Goal: Transaction & Acquisition: Purchase product/service

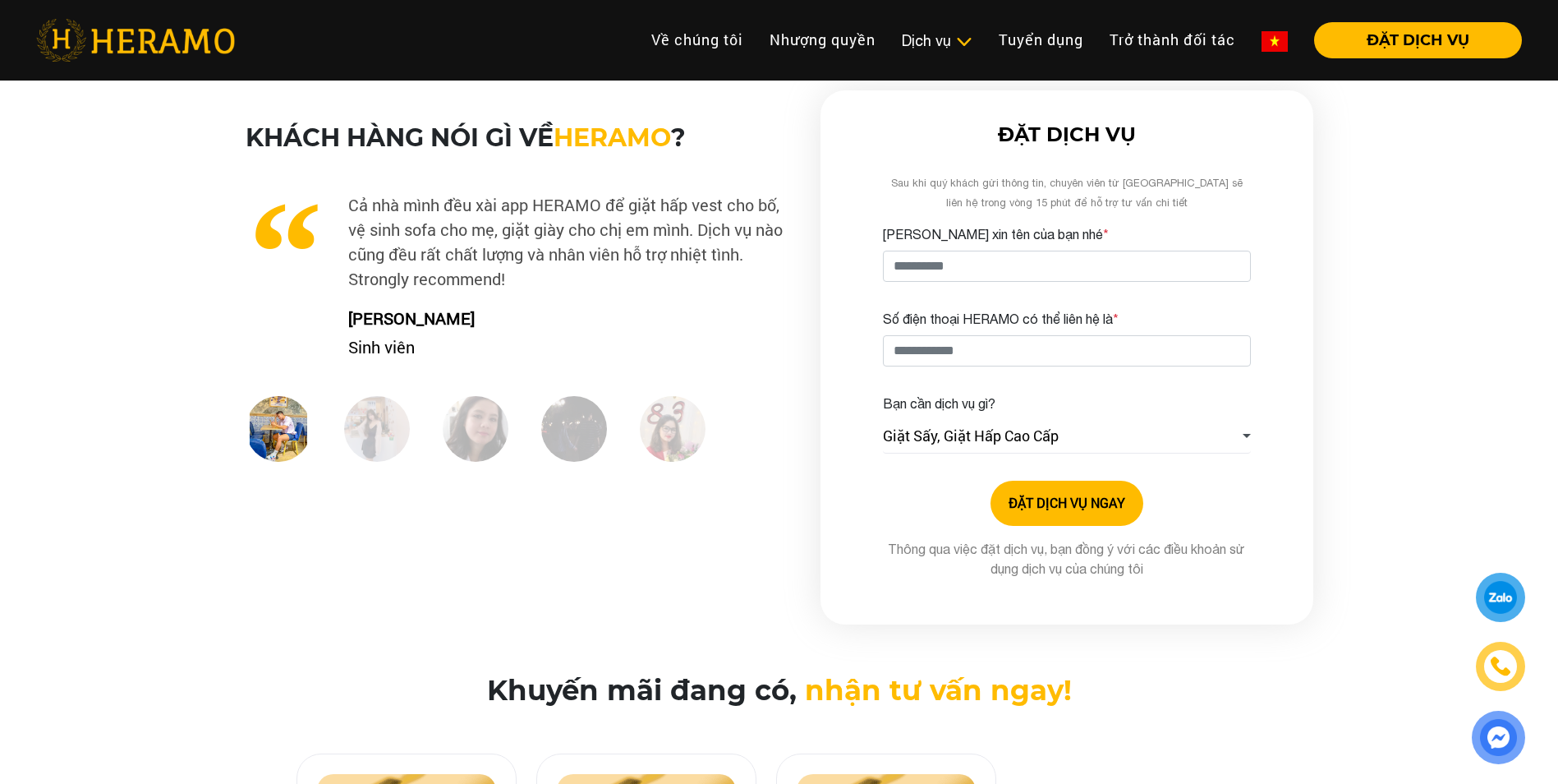
type input "**********"
click at [997, 353] on input "Số điện thoại HERAMO có thể liên hệ là *" at bounding box center [1067, 351] width 368 height 31
type input "**********"
click at [1143, 441] on link "Giặt Sấy, Giặt Hấp Cao Cấp" at bounding box center [1067, 436] width 368 height 34
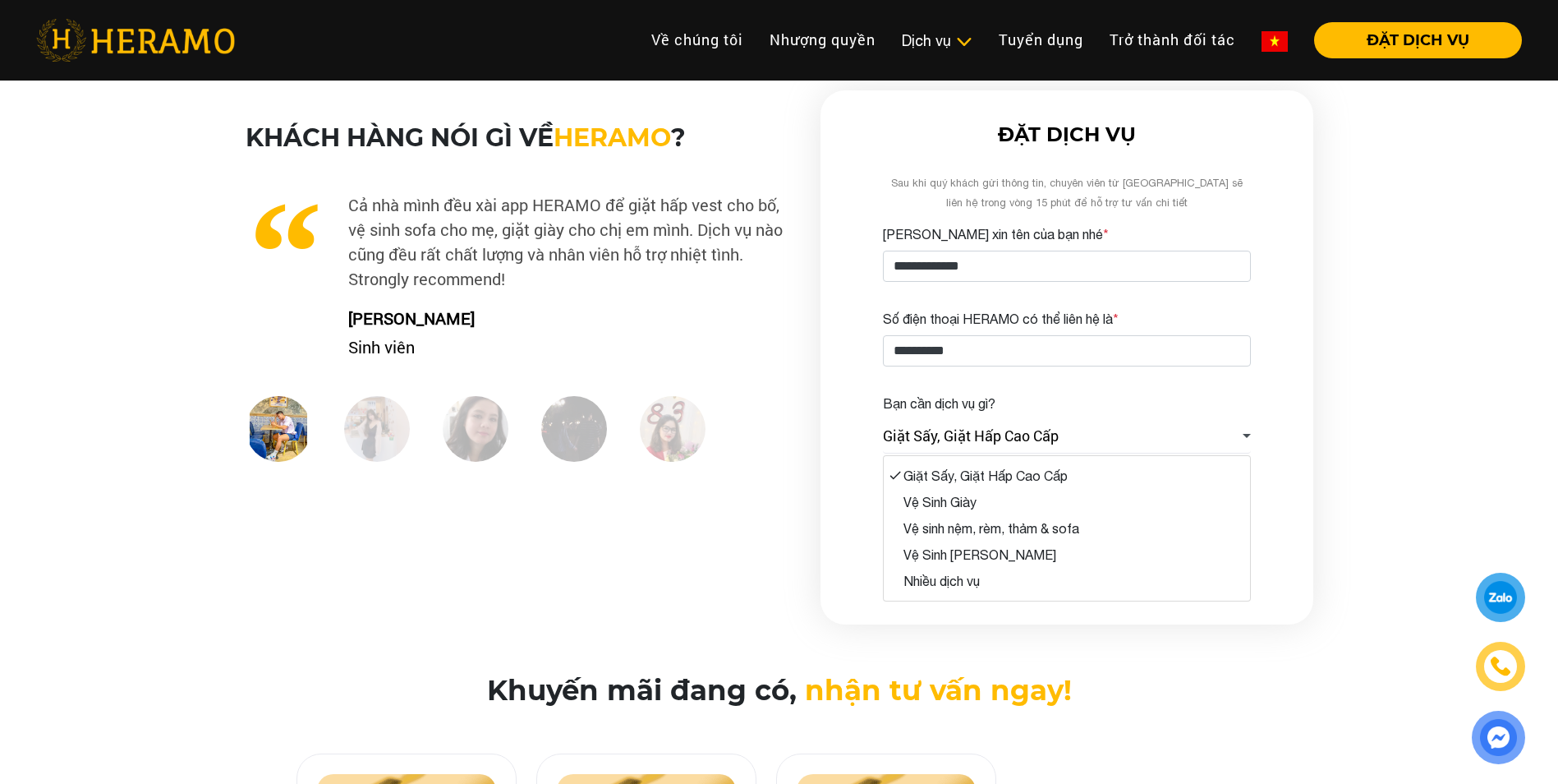
click at [1433, 391] on div "Khách hàng nói gì về HERAMO ? Công ty mình có một phòng chuyên dùng để đón khác…" at bounding box center [779, 357] width 1558 height 534
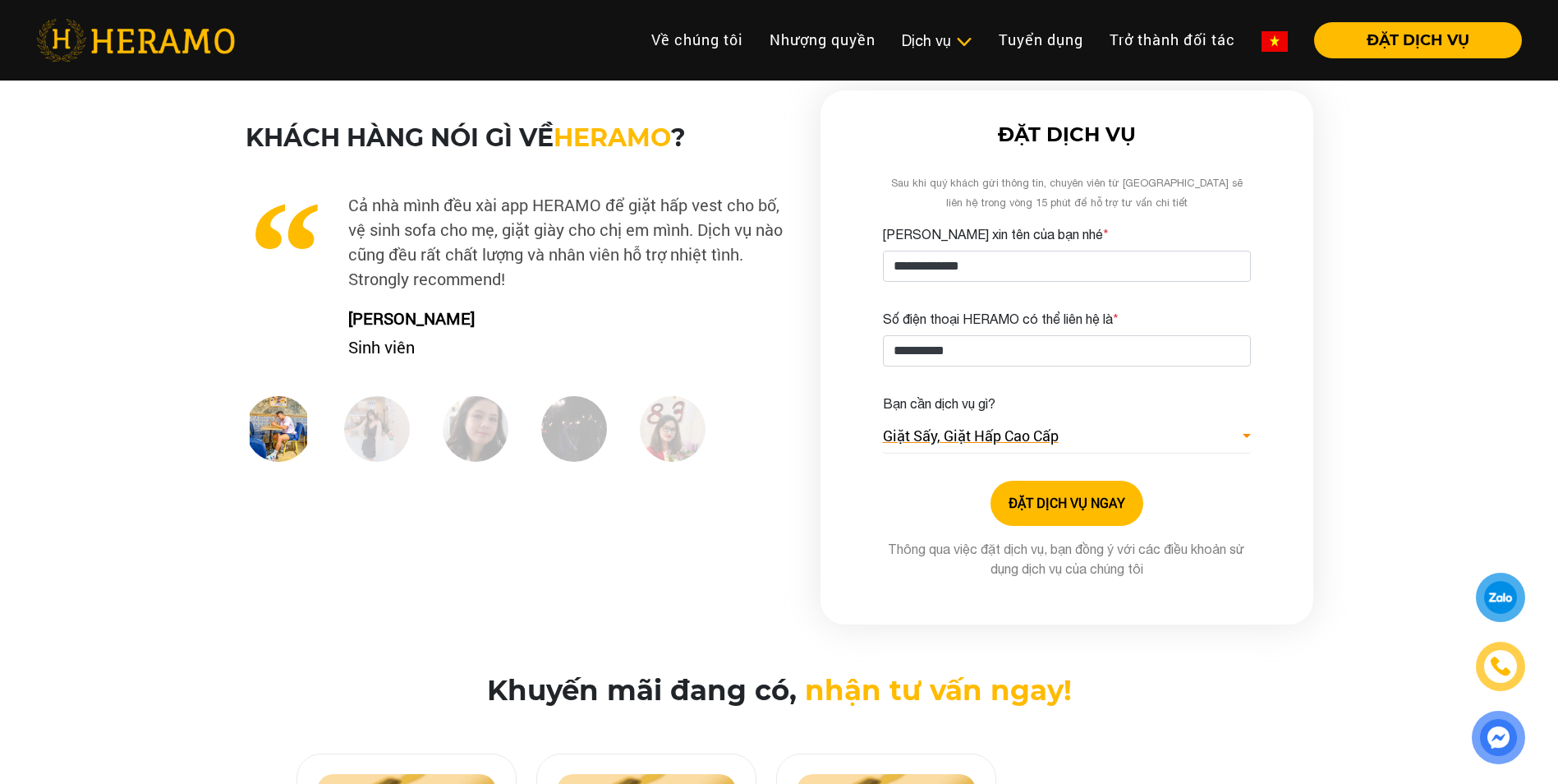
click at [1135, 440] on link "Giặt Sấy, Giặt Hấp Cao Cấp" at bounding box center [1067, 436] width 368 height 34
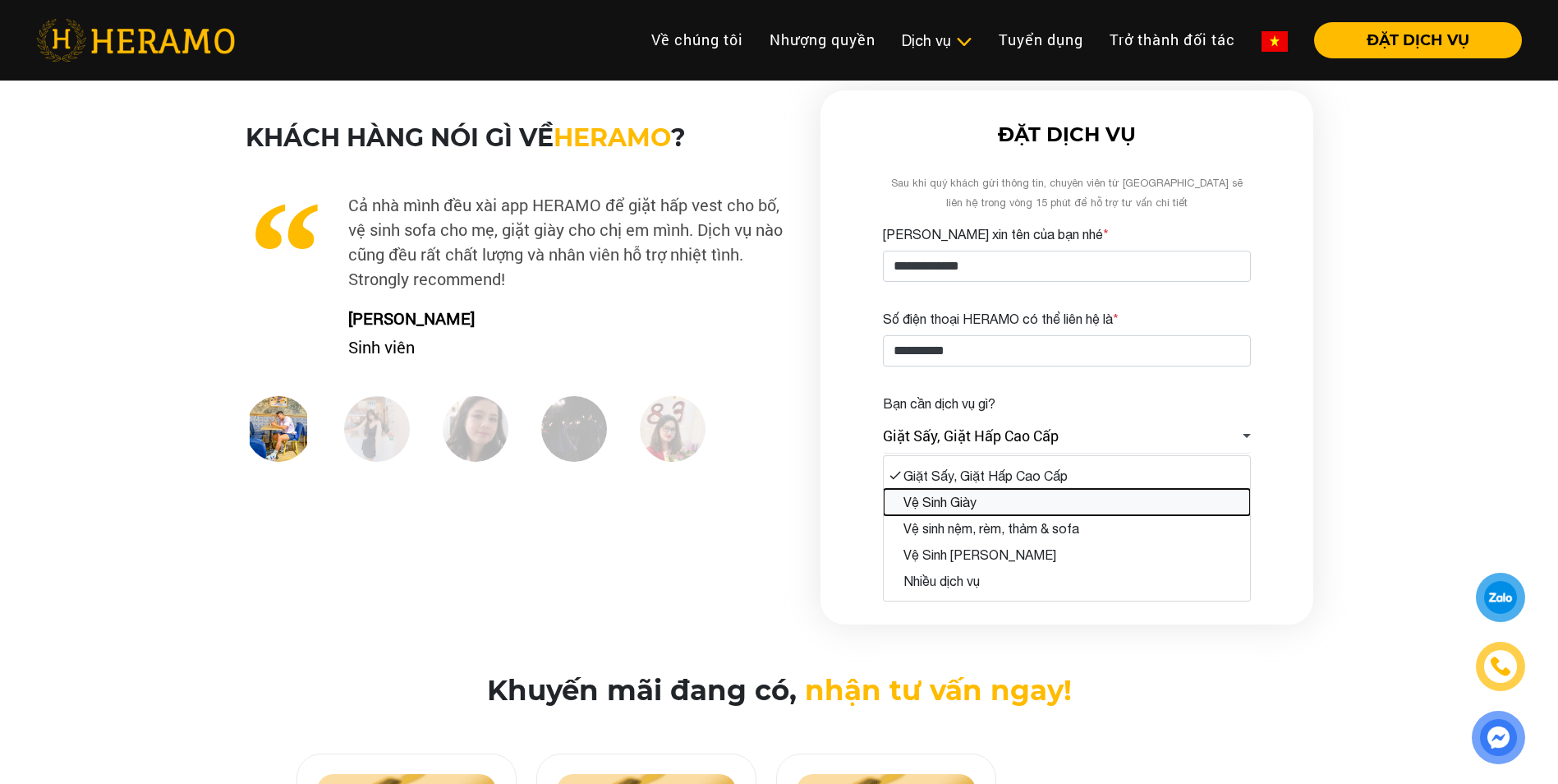
click at [989, 506] on button "Vệ Sinh Giày" at bounding box center [1067, 502] width 366 height 27
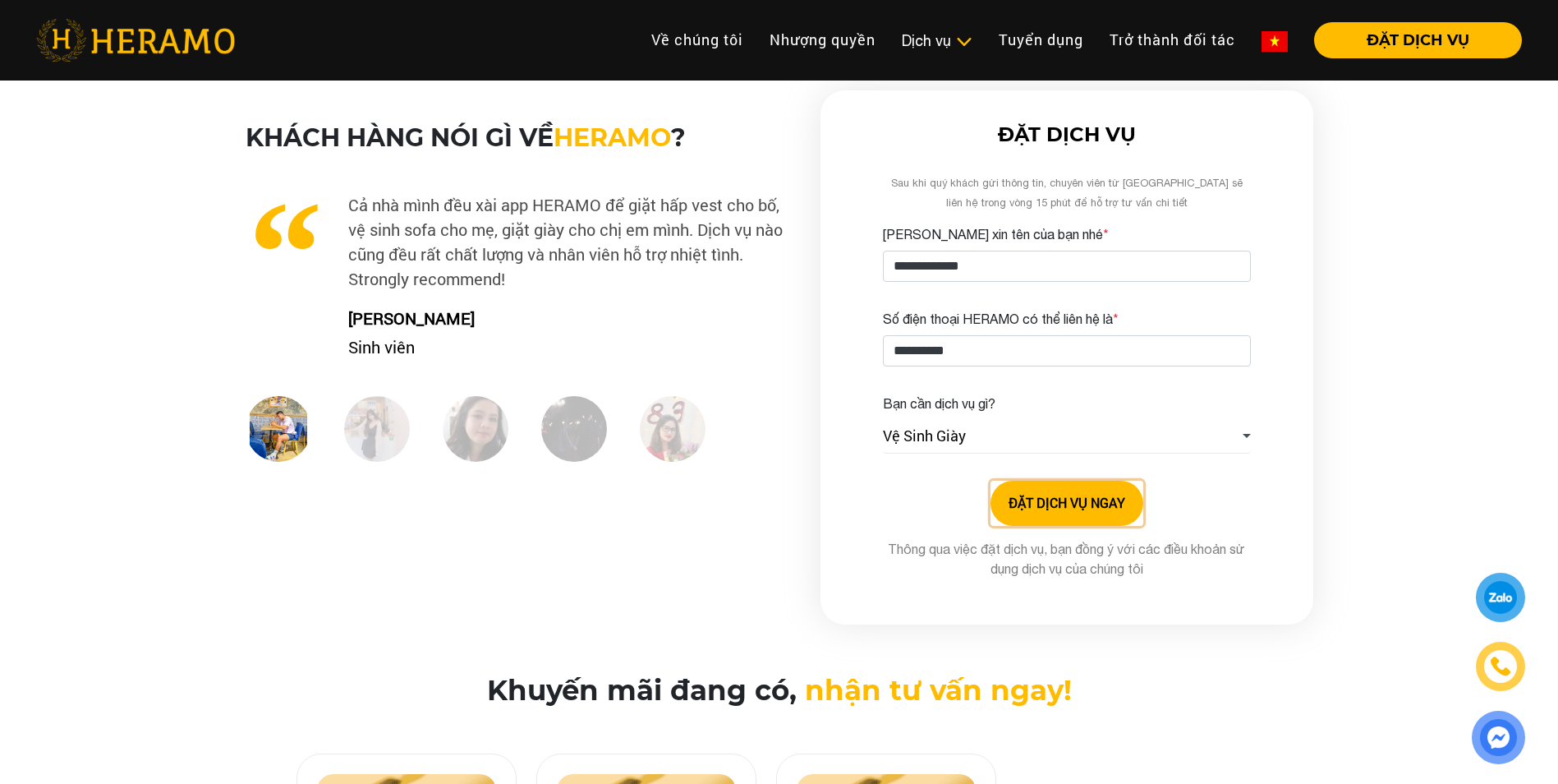
click at [1048, 508] on button "ĐẶT DỊCH VỤ NGAY" at bounding box center [1067, 503] width 153 height 45
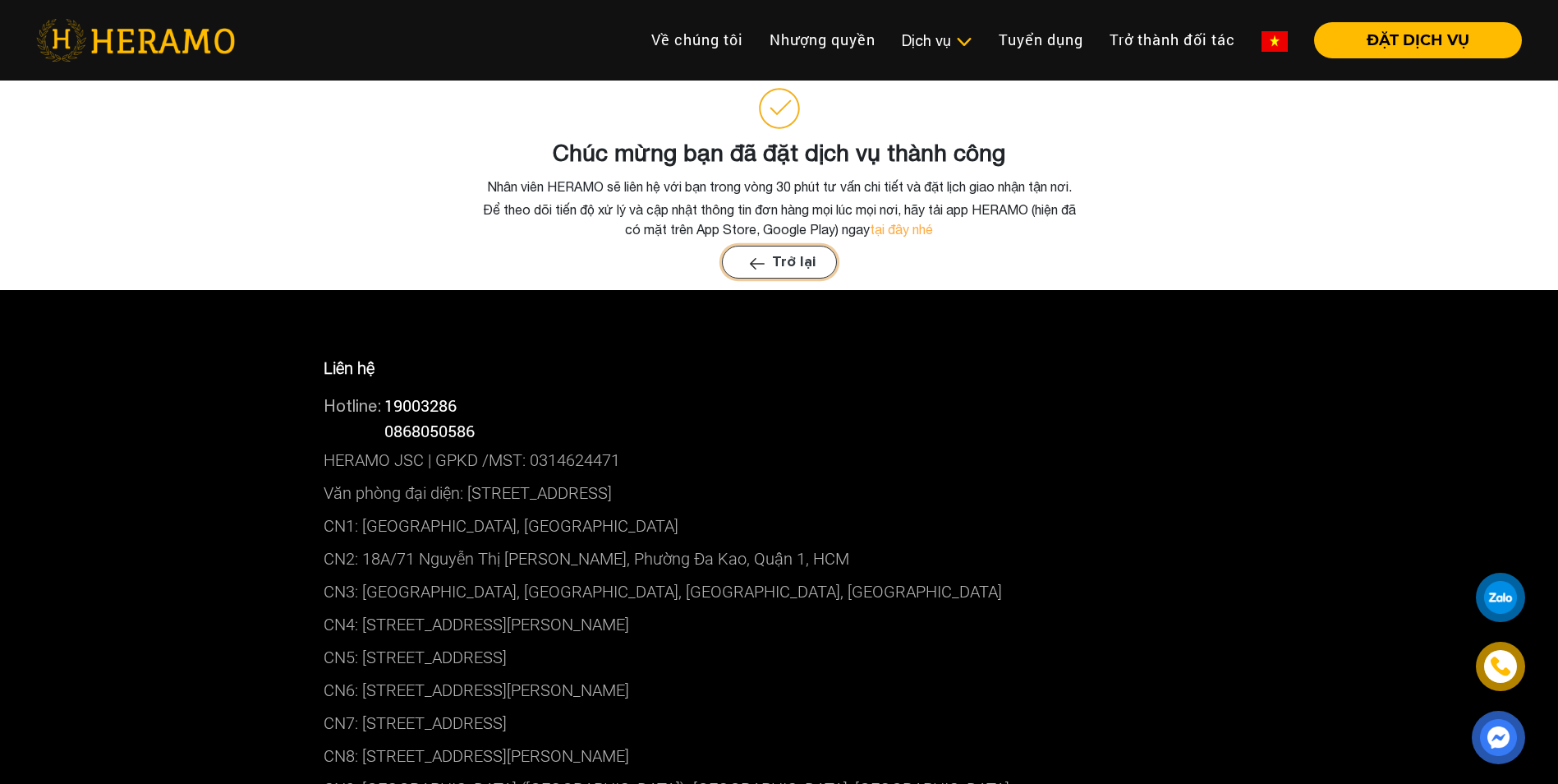
click at [753, 264] on img "button" at bounding box center [757, 263] width 16 height 12
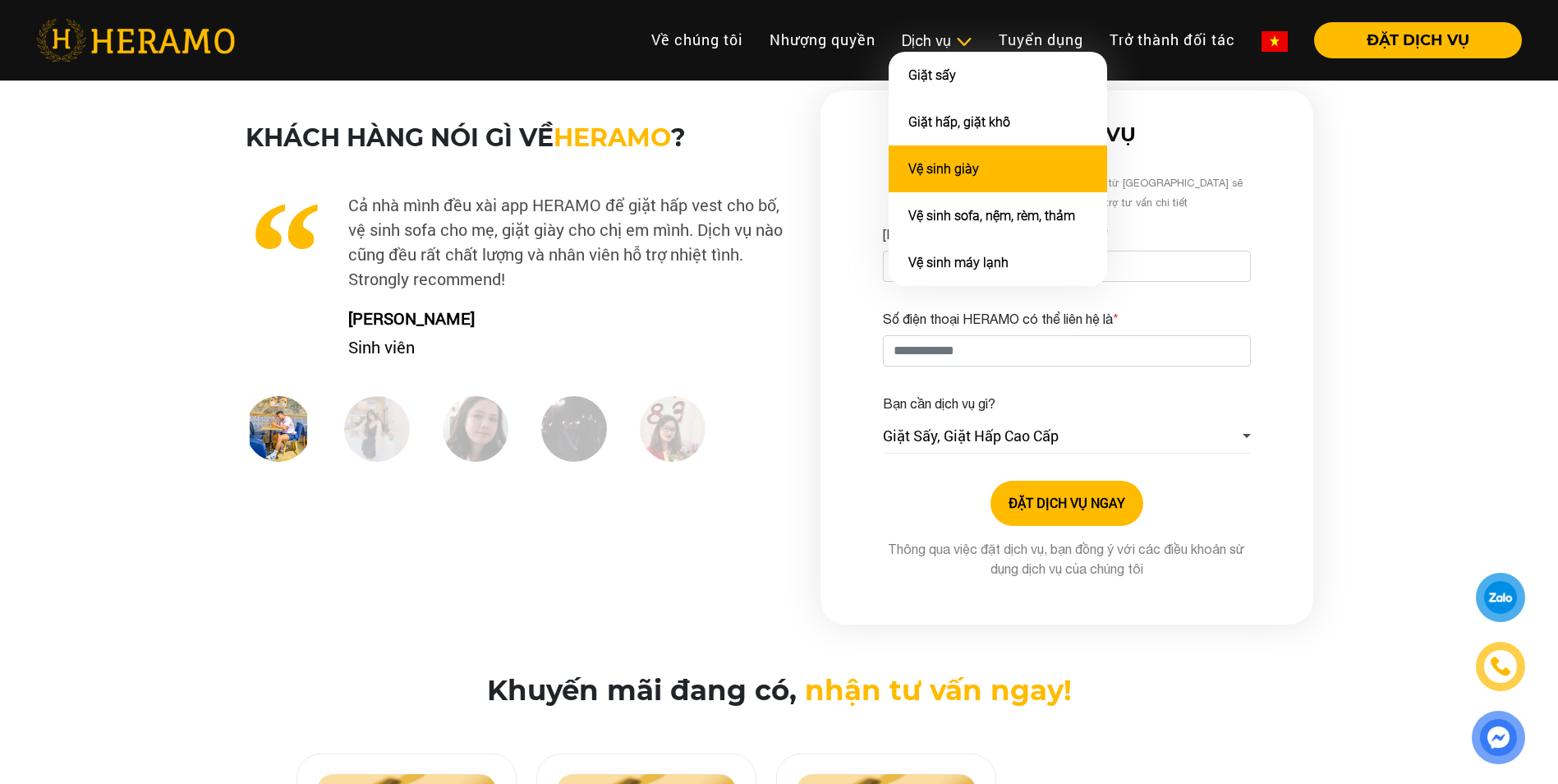
click at [956, 175] on link "Vệ sinh giày" at bounding box center [943, 169] width 71 height 16
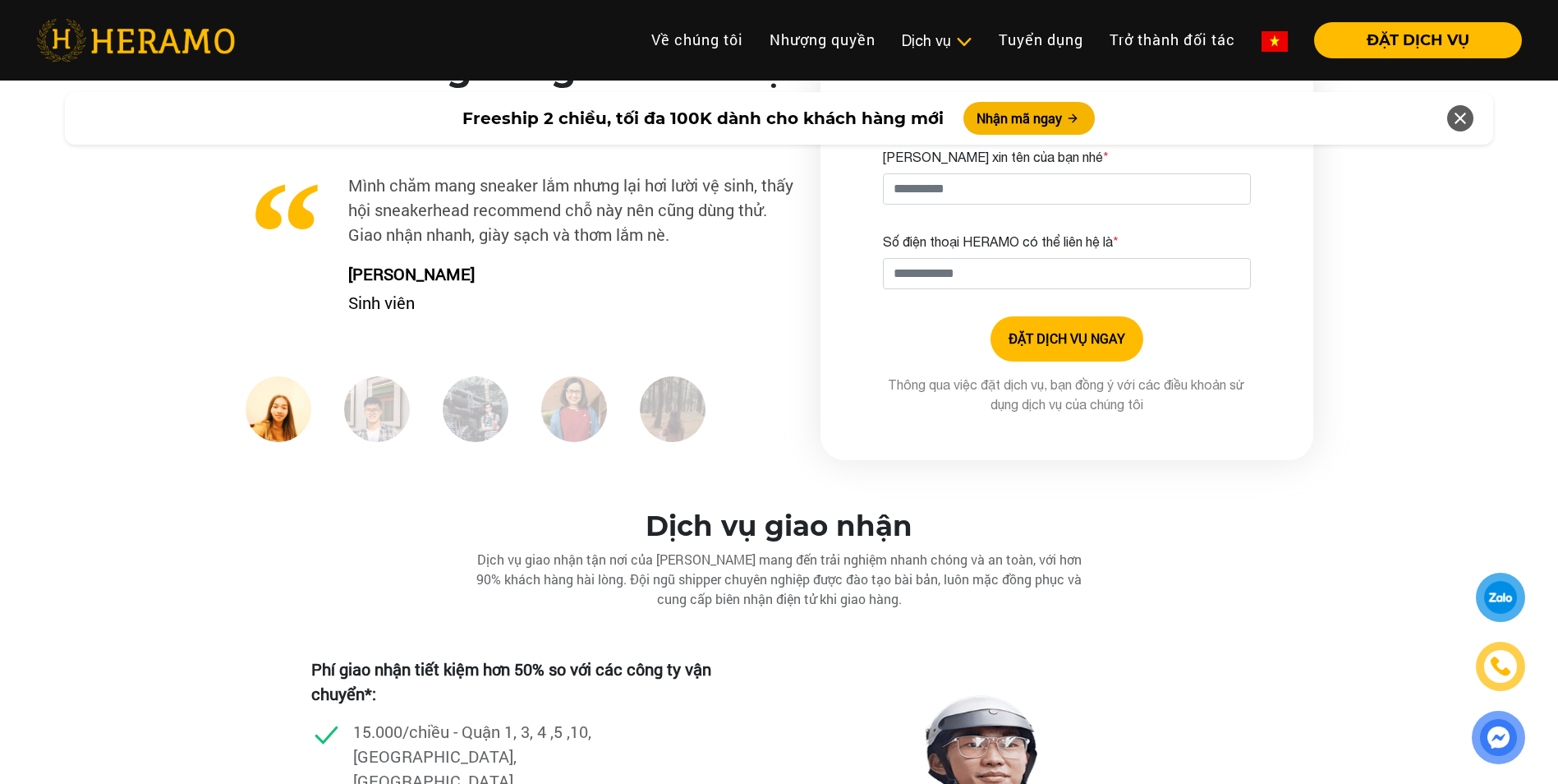
scroll to position [4382, 0]
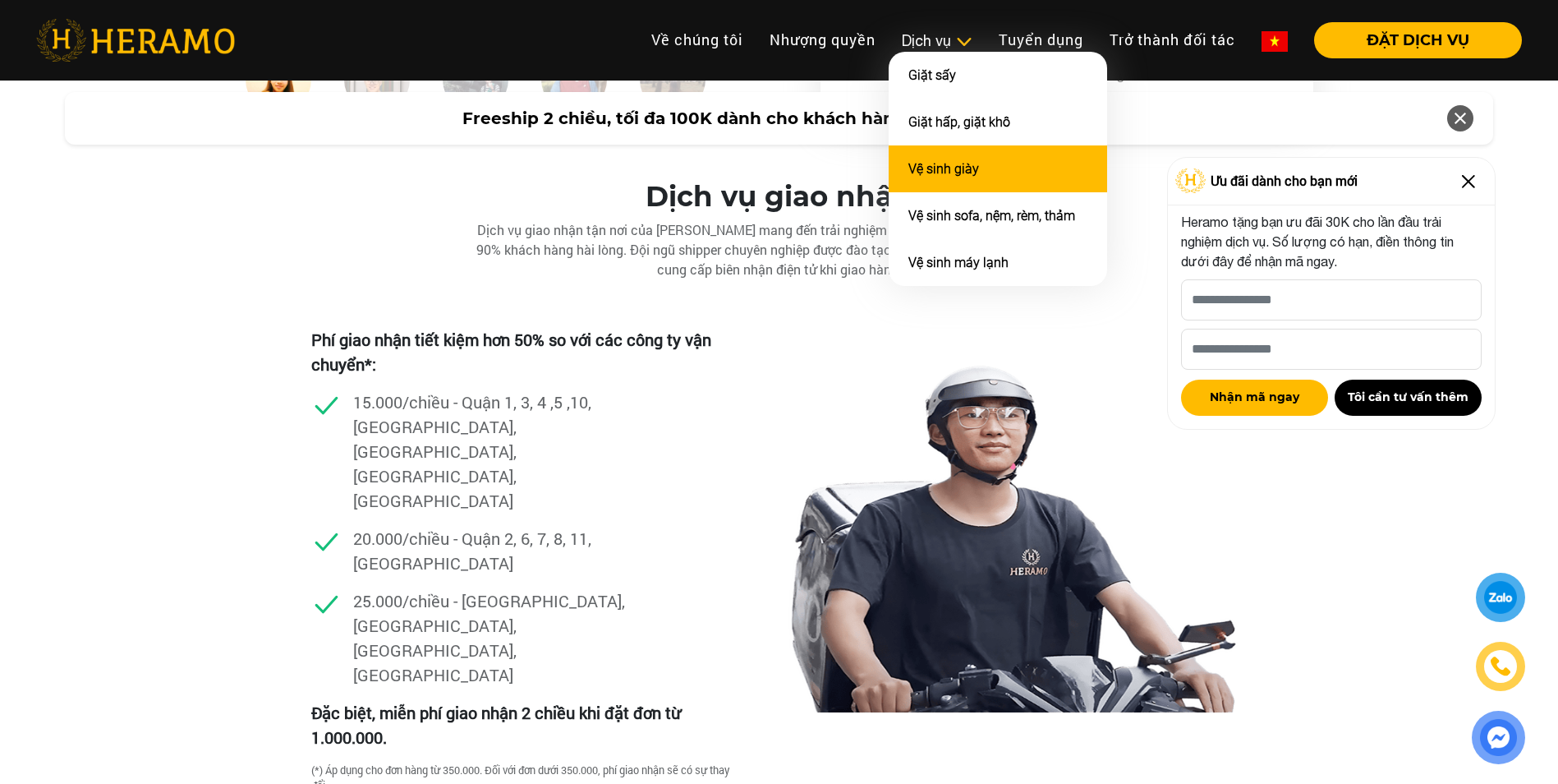
click at [957, 162] on link "Vệ sinh giày" at bounding box center [943, 169] width 71 height 16
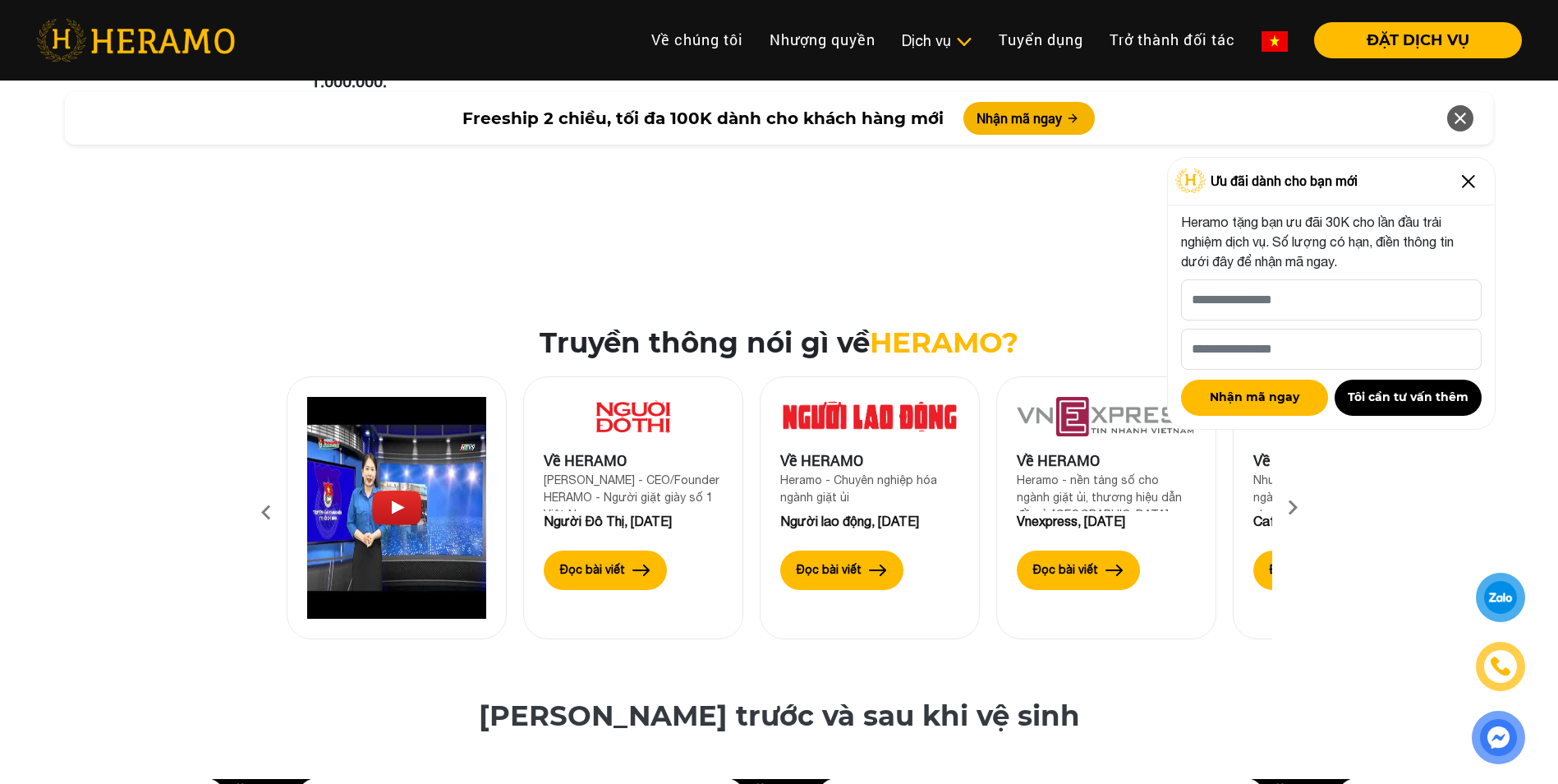
scroll to position [5038, 0]
click at [664, 325] on h2 "Truyền thông nói gì về HERAMO?" at bounding box center [779, 342] width 1532 height 34
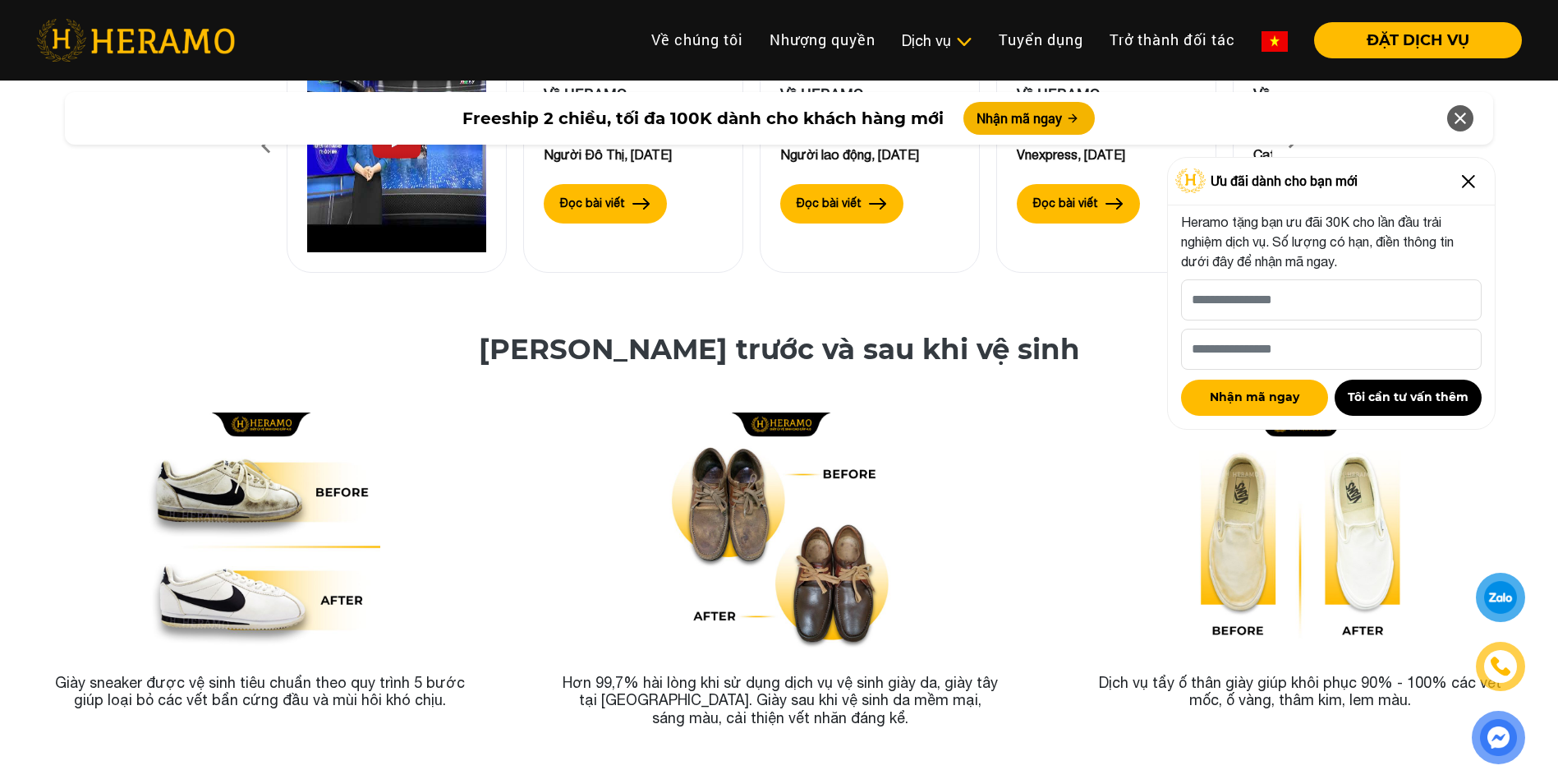
scroll to position [5450, 0]
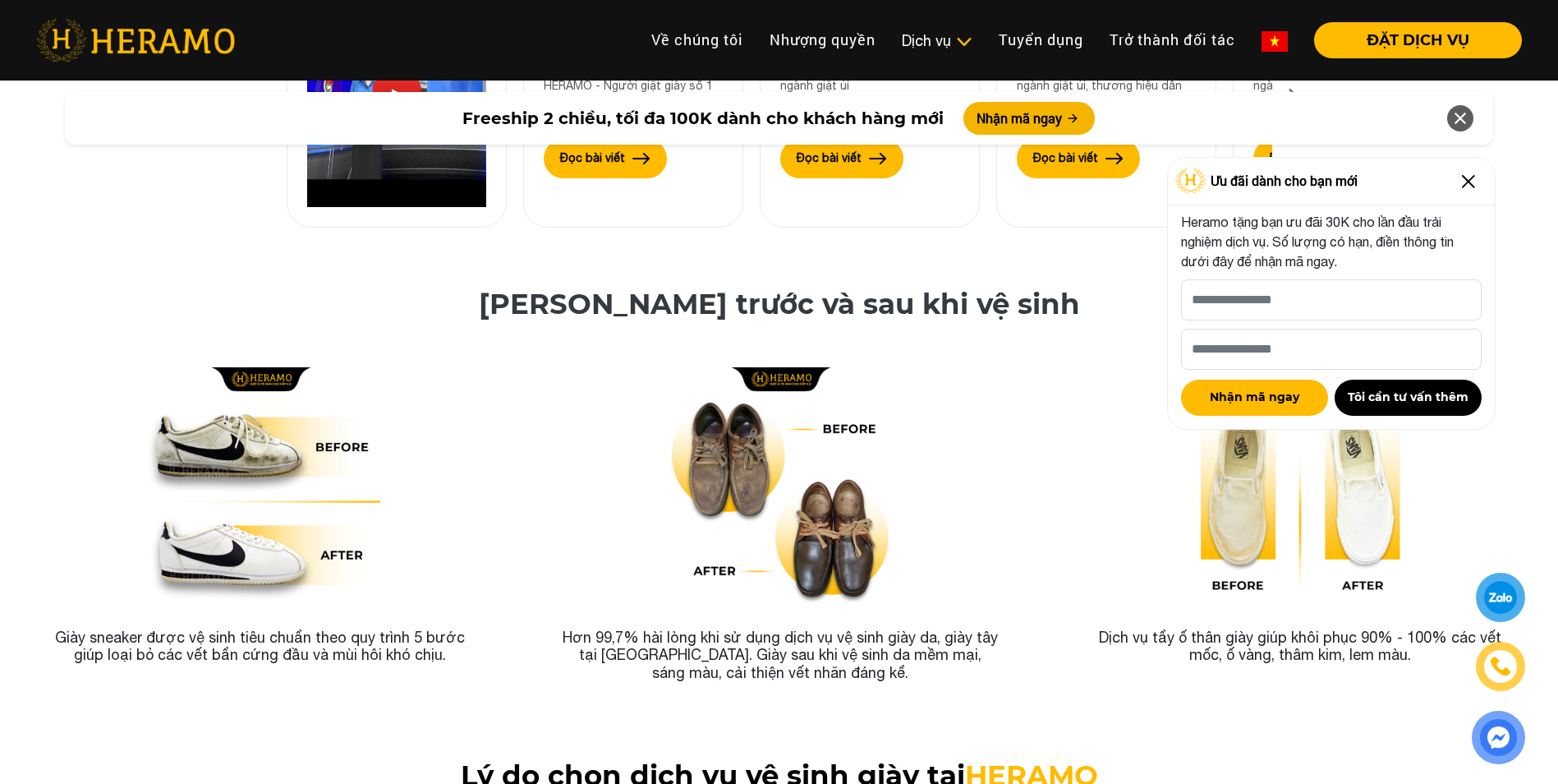
click at [1463, 123] on icon at bounding box center [1461, 118] width 20 height 29
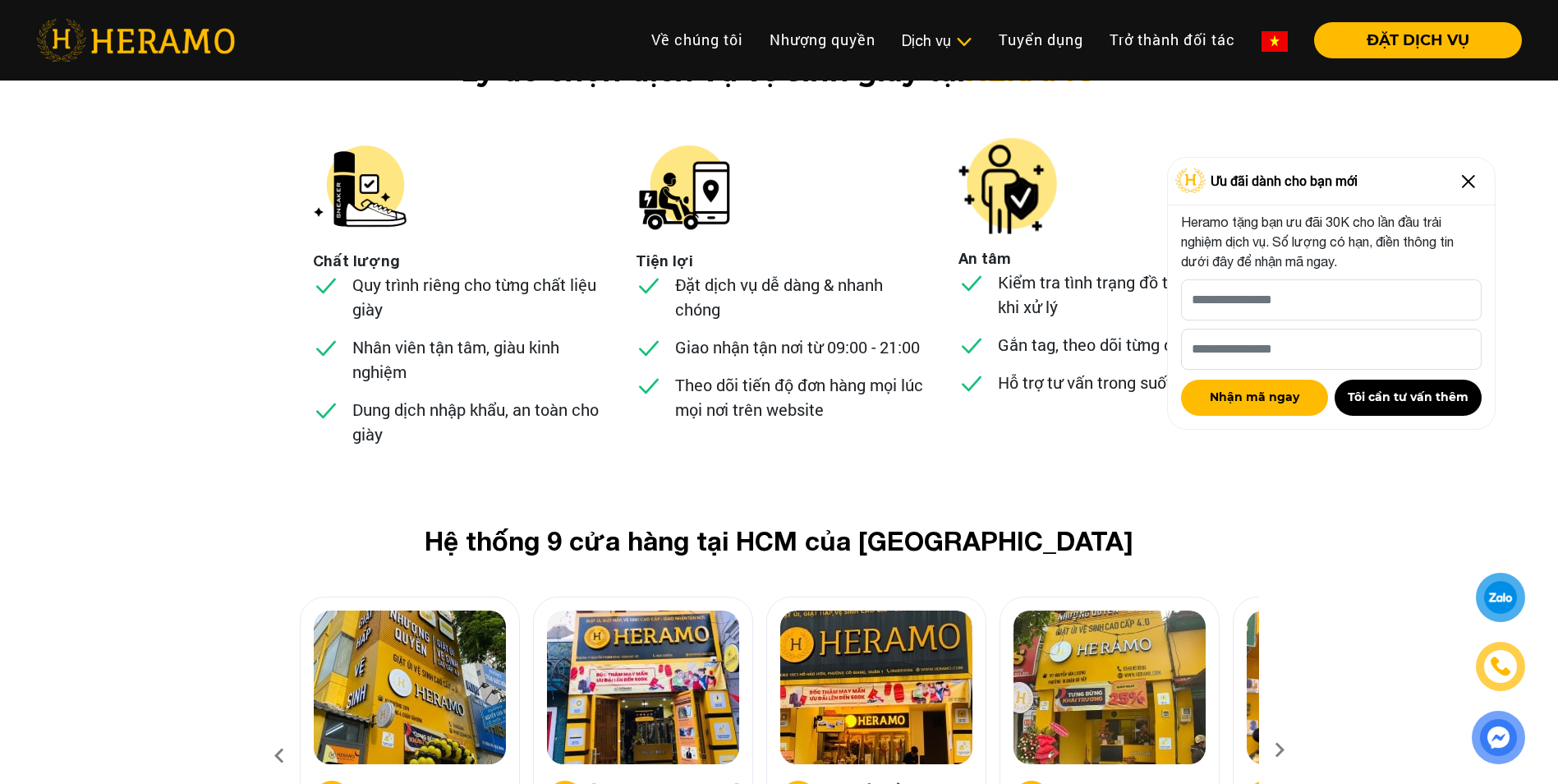
scroll to position [6271, 0]
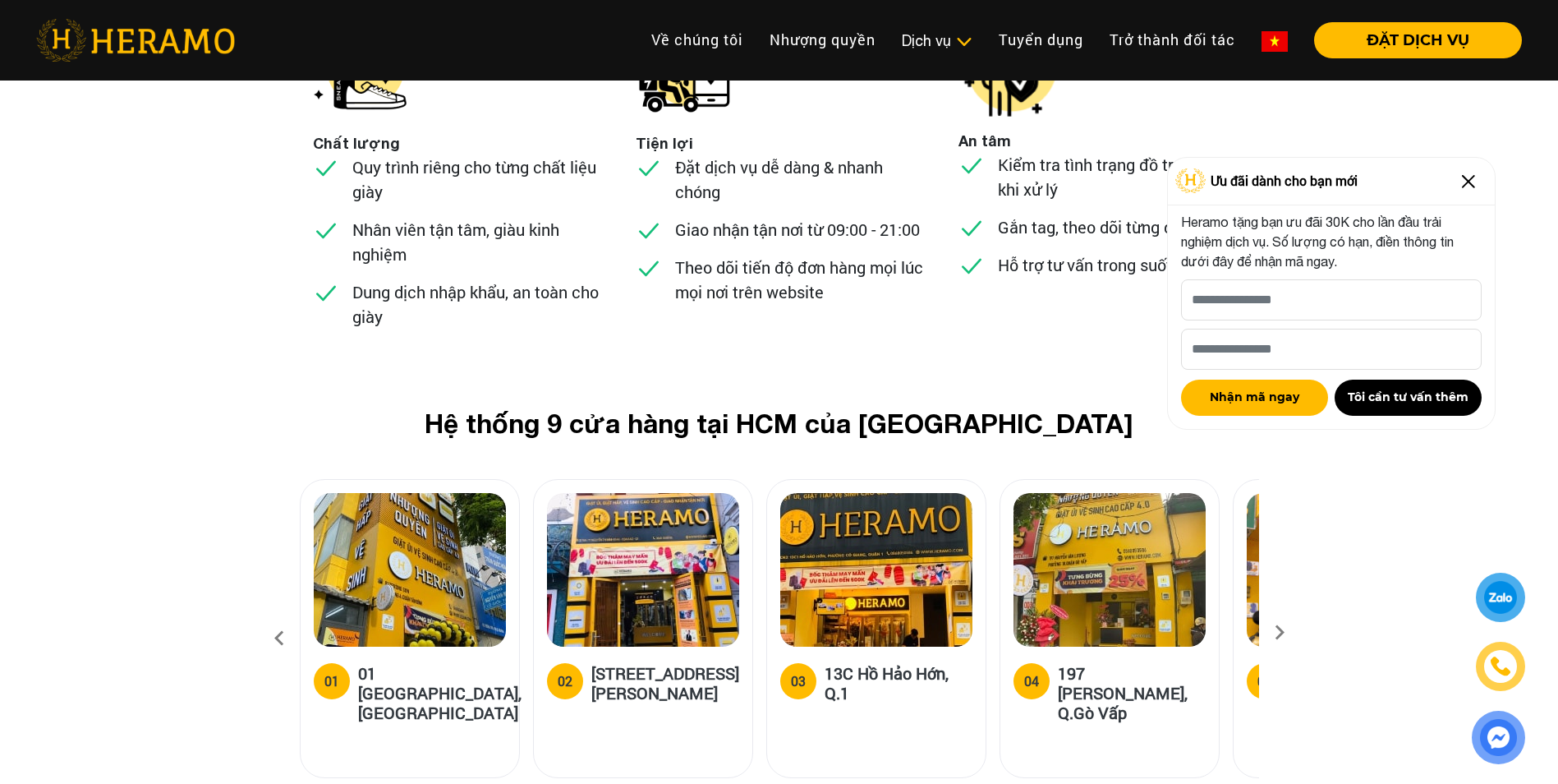
click at [1469, 176] on img at bounding box center [1468, 181] width 27 height 27
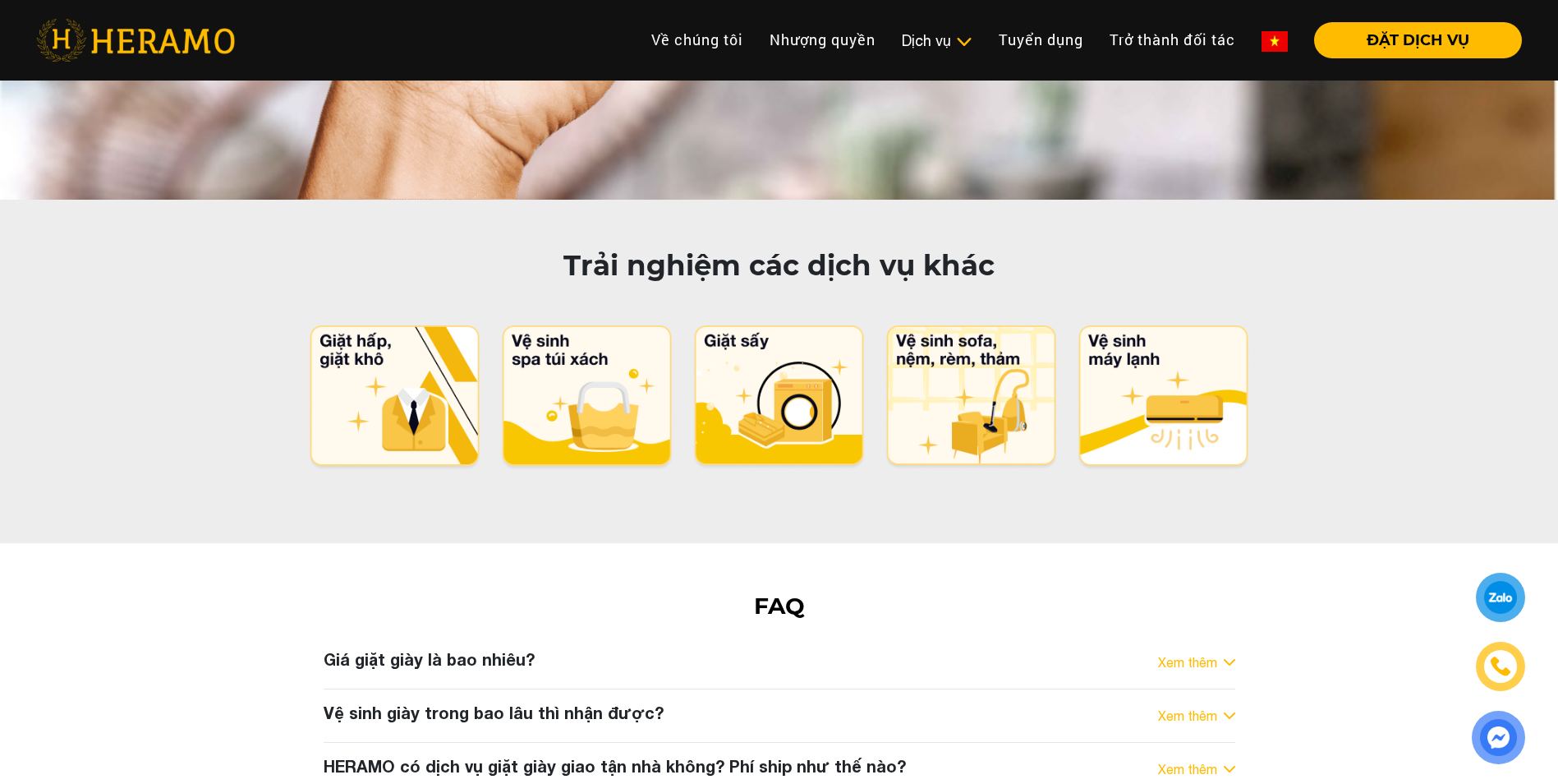
scroll to position [8078, 0]
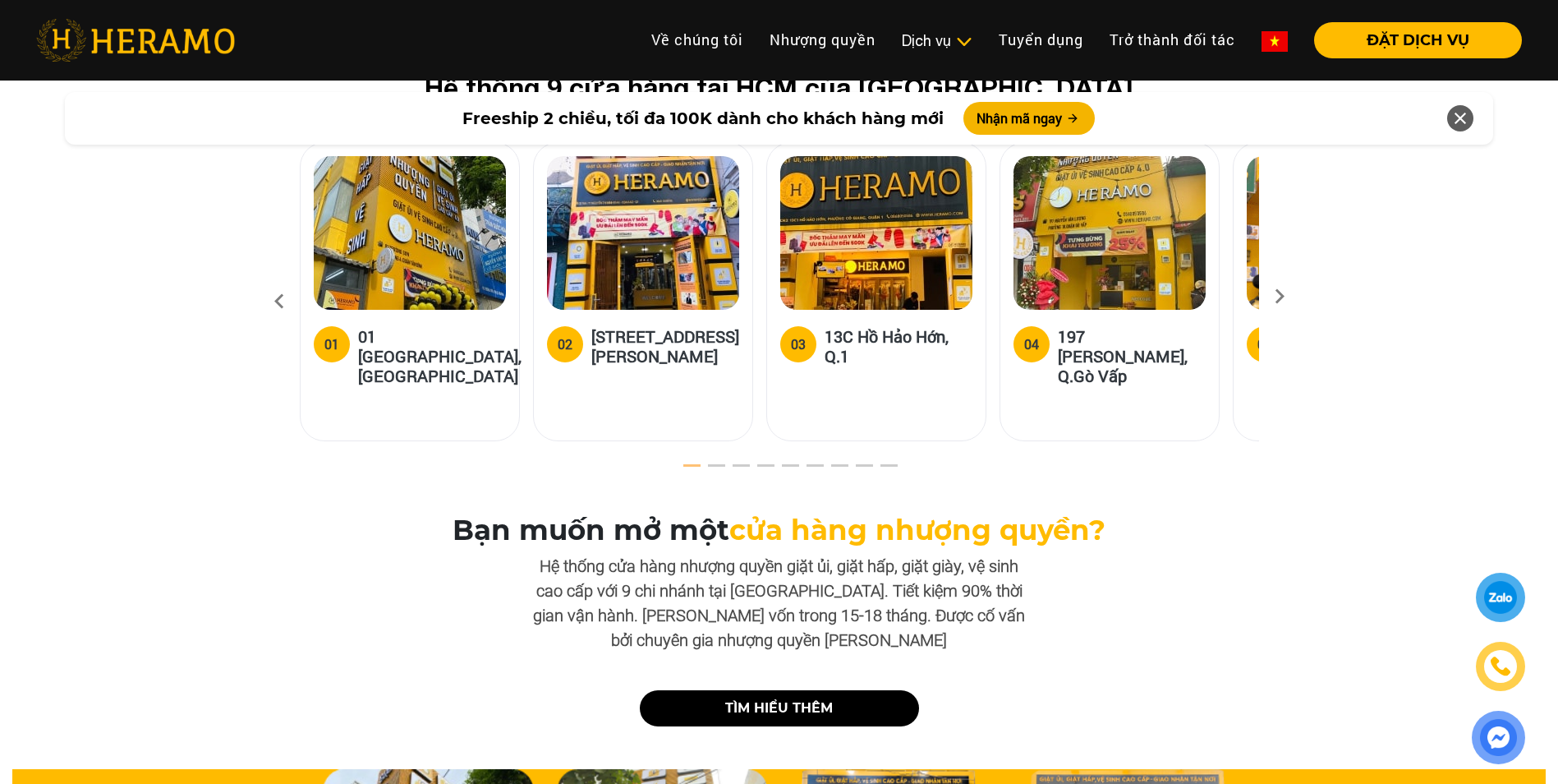
scroll to position [5007, 0]
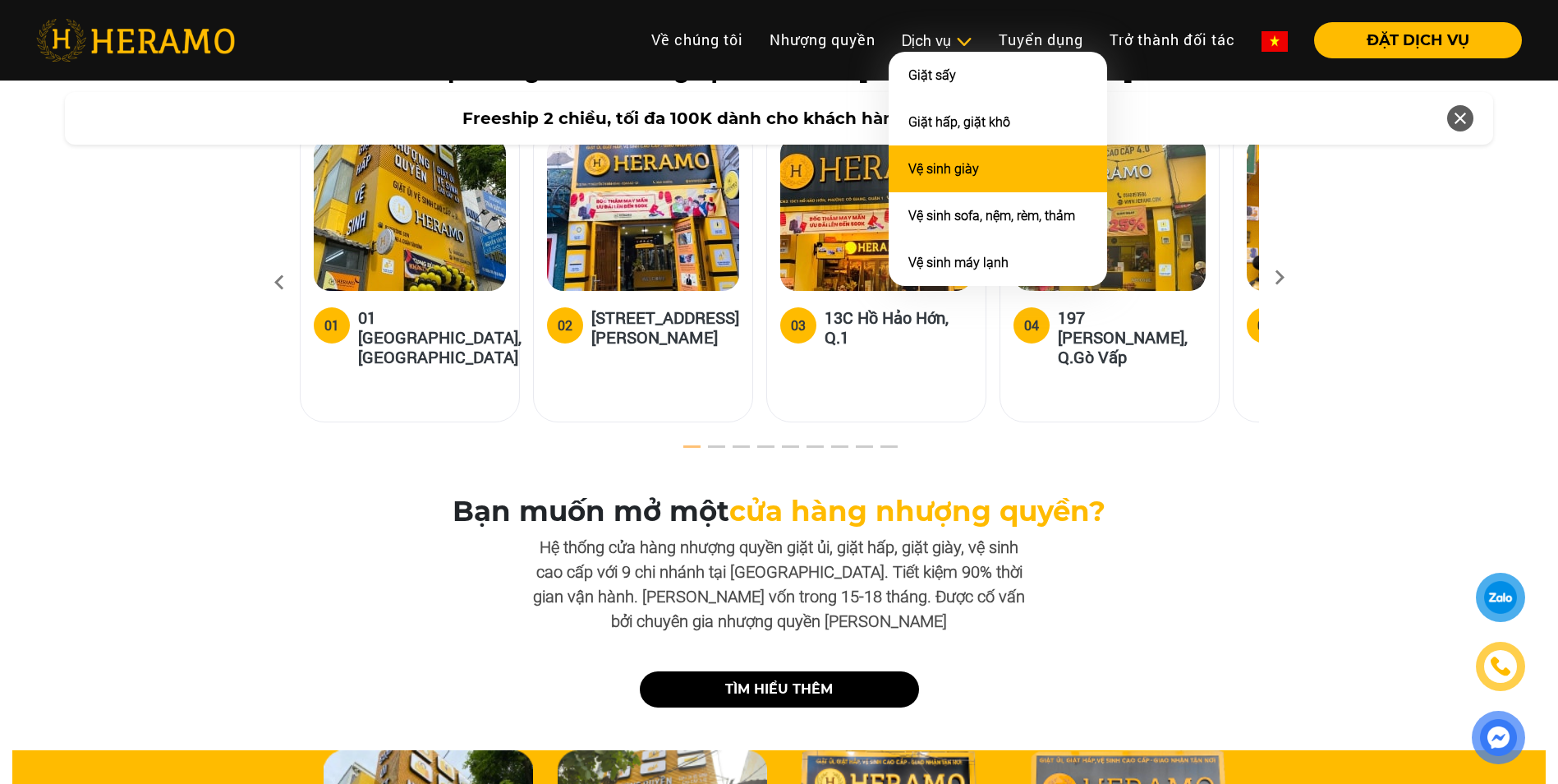
click at [964, 156] on li "Vệ sinh giày" at bounding box center [997, 169] width 219 height 47
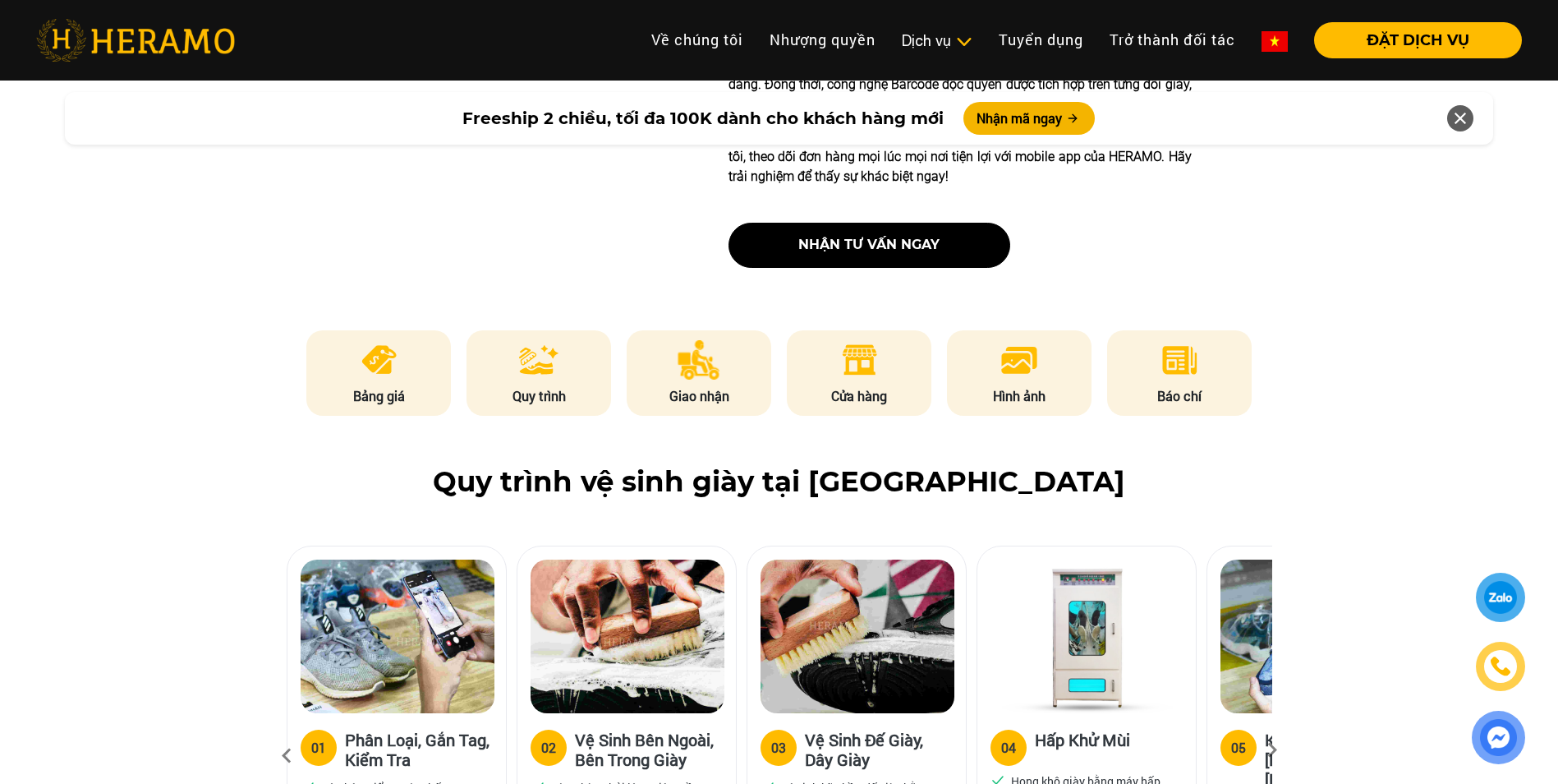
scroll to position [822, 0]
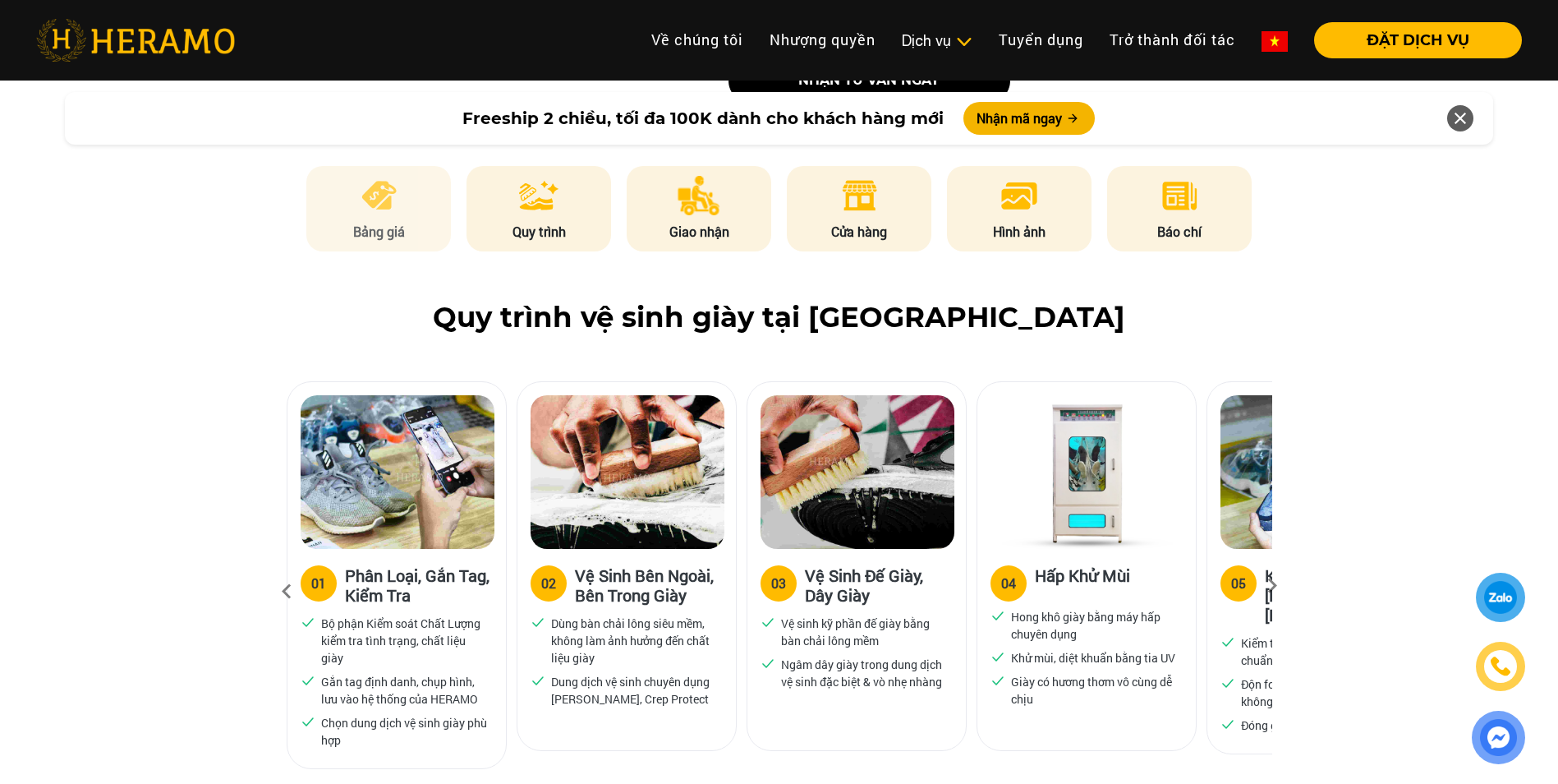
click at [387, 215] on li "Bảng giá" at bounding box center [379, 208] width 145 height 85
